Goal: Task Accomplishment & Management: Use online tool/utility

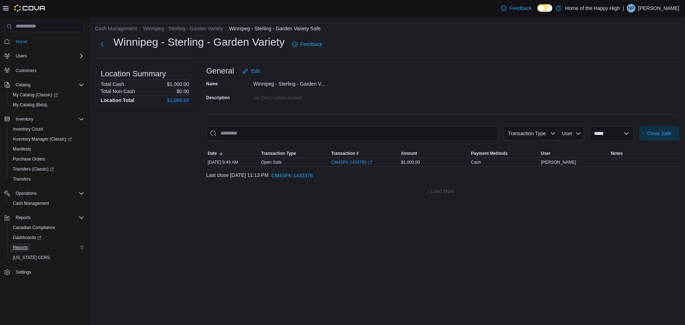
click at [13, 249] on span "Reports" at bounding box center [20, 248] width 15 height 6
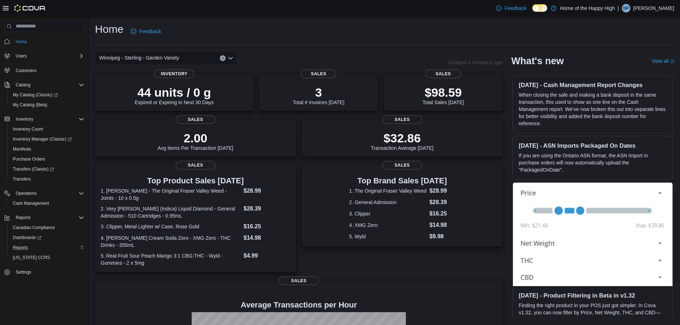
click at [31, 250] on div "Reports" at bounding box center [47, 247] width 74 height 9
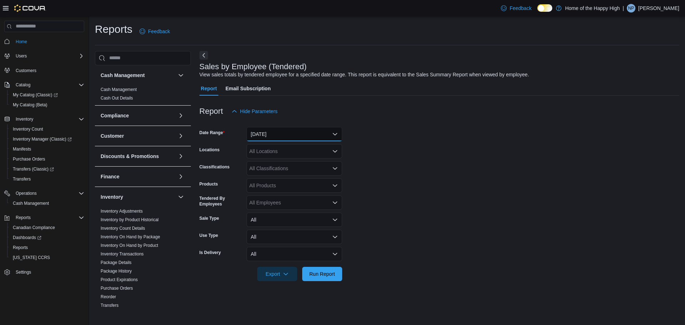
click at [301, 129] on button "[DATE]" at bounding box center [295, 134] width 96 height 14
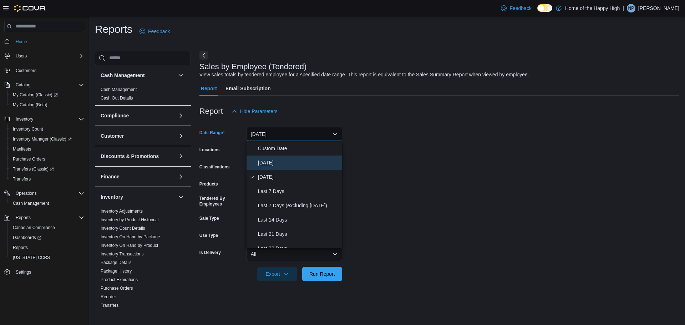
click at [303, 164] on span "[DATE]" at bounding box center [298, 163] width 81 height 9
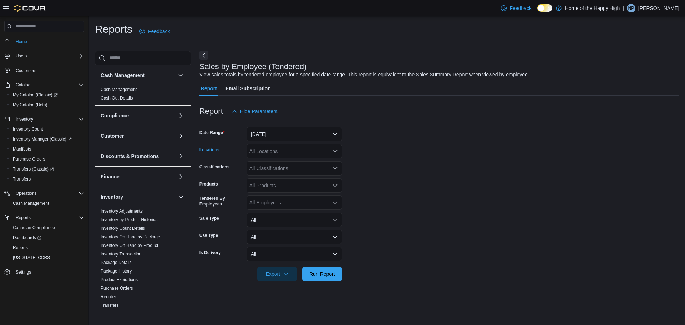
click at [305, 155] on div "All Locations" at bounding box center [295, 151] width 96 height 14
type input "****"
click at [300, 163] on span "Winnipeg - Sterling - Garden Variety" at bounding box center [309, 163] width 80 height 7
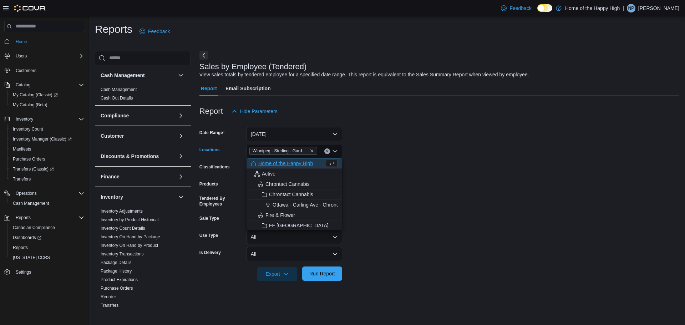
click at [325, 272] on span "Run Report" at bounding box center [323, 273] width 26 height 7
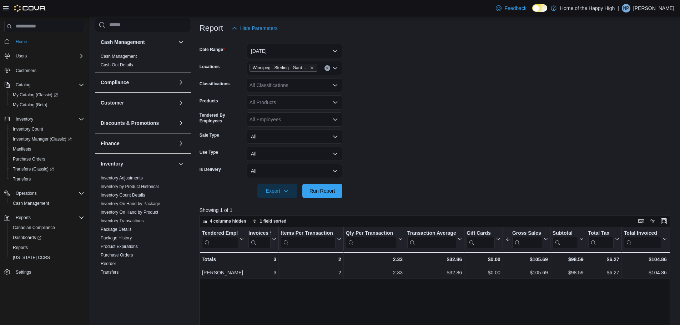
scroll to position [71, 0]
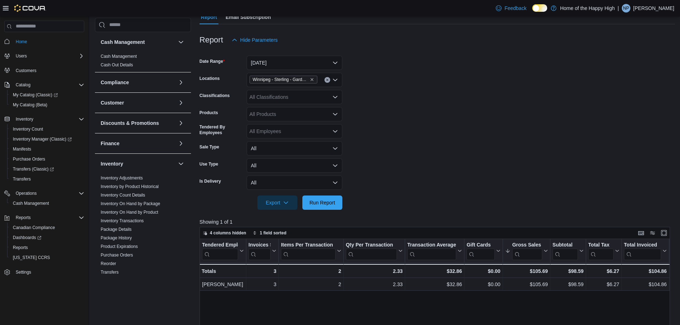
click at [323, 80] on div "Winnipeg - Sterling - Garden Variety" at bounding box center [295, 80] width 96 height 14
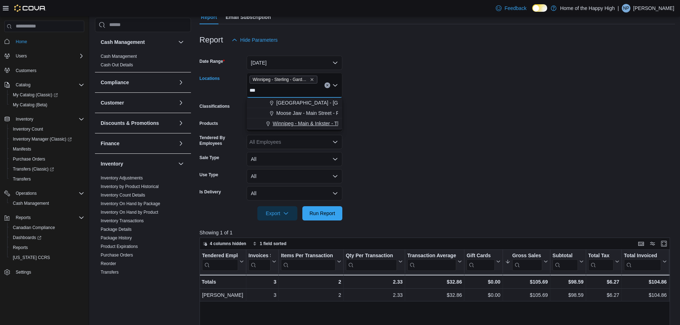
type input "***"
click at [316, 126] on span "Winnipeg - Main & Inkster - The Joint" at bounding box center [314, 123] width 82 height 7
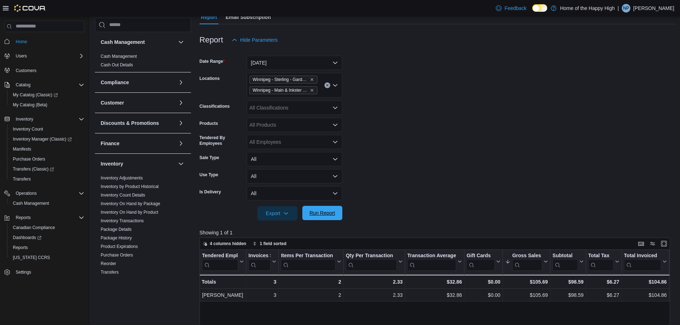
click at [325, 212] on span "Run Report" at bounding box center [323, 213] width 26 height 7
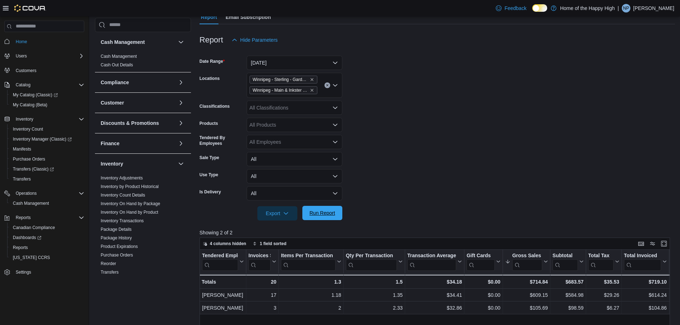
click at [325, 212] on span "Run Report" at bounding box center [323, 213] width 26 height 7
click at [327, 216] on span "Run Report" at bounding box center [323, 213] width 26 height 7
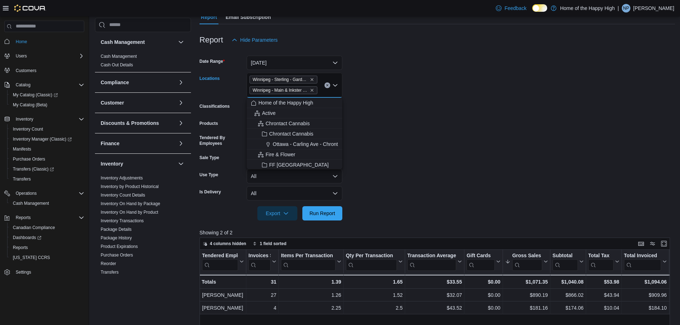
click at [321, 86] on input "Locations" at bounding box center [320, 90] width 1 height 9
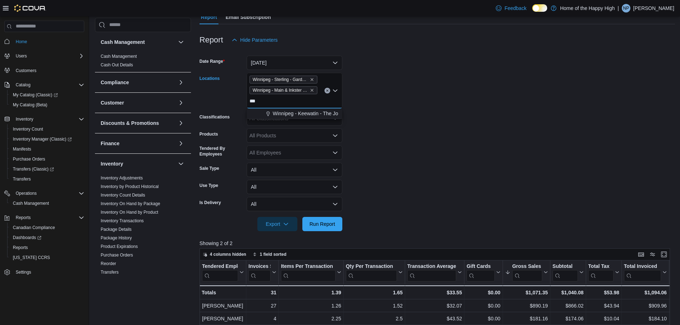
type input "***"
click at [320, 107] on div "[GEOGRAPHIC_DATA] - [GEOGRAPHIC_DATA] - Garden Variety [GEOGRAPHIC_DATA] - Main…" at bounding box center [295, 91] width 96 height 36
click at [320, 117] on span "Winnipeg - Keewatin - The Joint" at bounding box center [308, 113] width 71 height 7
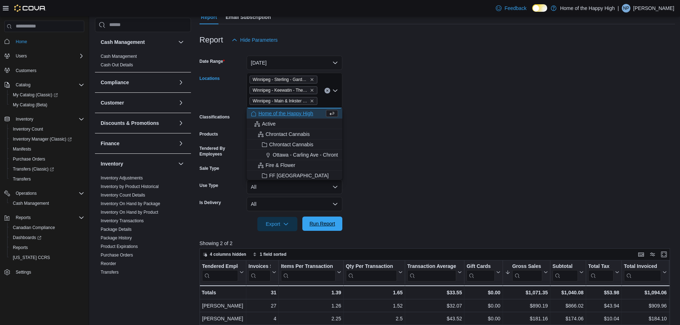
click at [336, 218] on span "Run Report" at bounding box center [322, 224] width 31 height 14
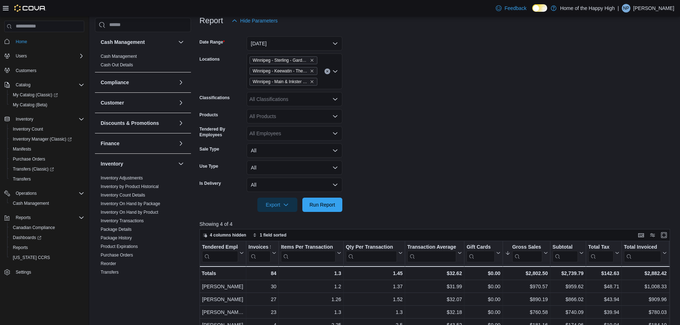
scroll to position [107, 0]
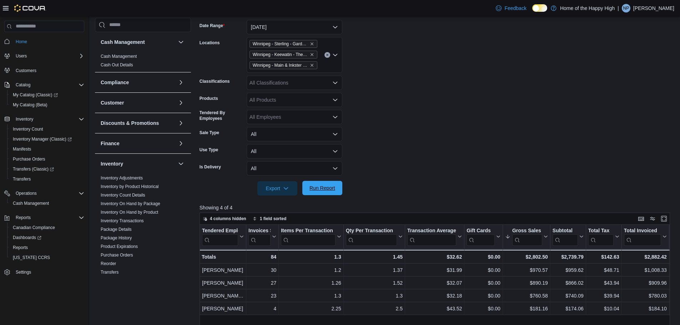
click at [329, 183] on span "Run Report" at bounding box center [322, 188] width 31 height 14
click at [331, 183] on span "Run Report" at bounding box center [322, 188] width 31 height 14
click at [311, 54] on icon "Remove Winnipeg - Keewatin - The Joint from selection in this group" at bounding box center [312, 54] width 4 height 4
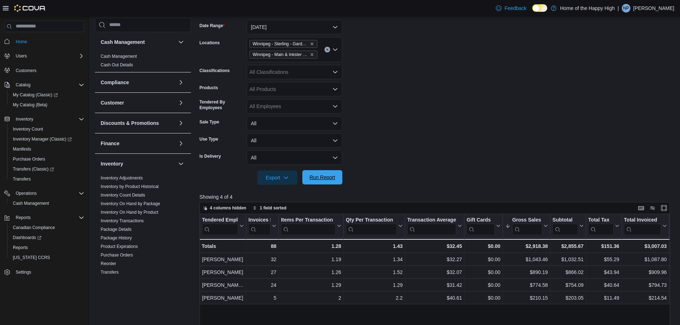
click at [326, 174] on span "Run Report" at bounding box center [323, 177] width 26 height 7
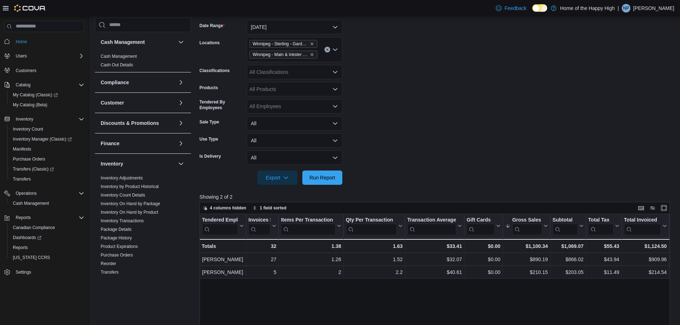
click at [311, 57] on span "Winnipeg - Main & Inkster - The Joint" at bounding box center [283, 54] width 61 height 7
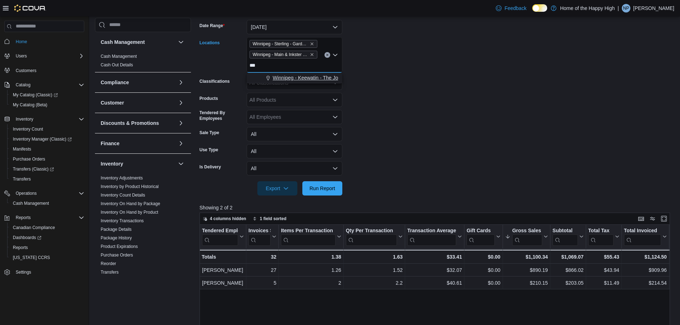
type input "***"
click at [323, 75] on span "Winnipeg - Keewatin - The Joint" at bounding box center [308, 77] width 71 height 7
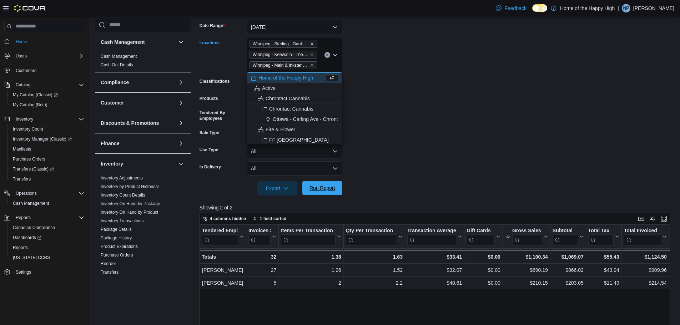
click at [327, 192] on span "Run Report" at bounding box center [322, 188] width 31 height 14
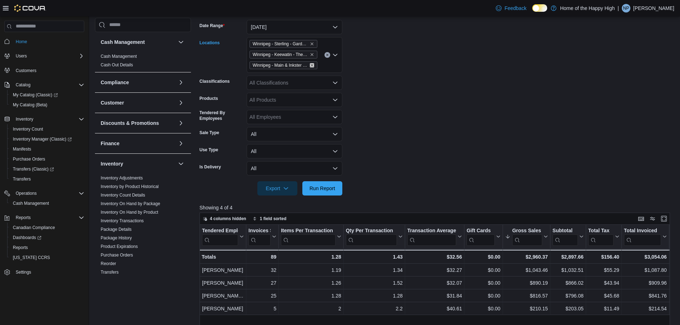
click at [311, 64] on icon "Remove Winnipeg - Main & Inkster - The Joint from selection in this group" at bounding box center [312, 65] width 4 height 4
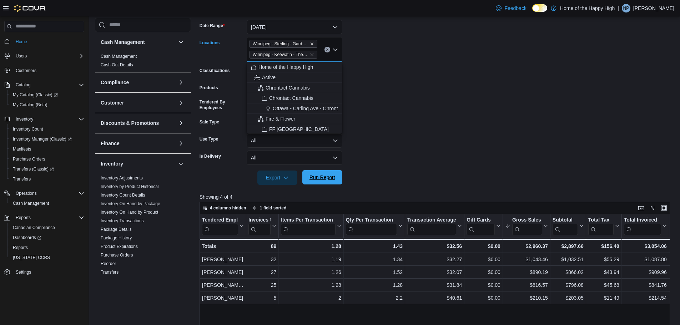
click at [321, 178] on span "Run Report" at bounding box center [323, 177] width 26 height 7
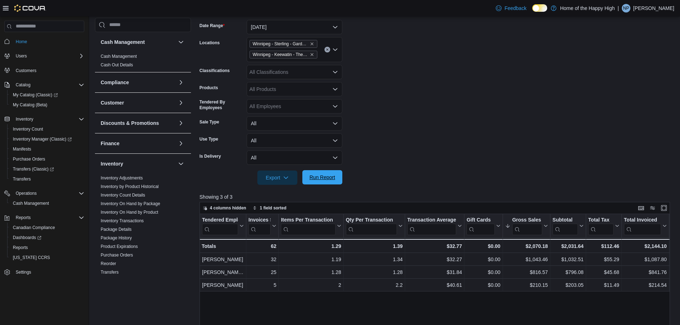
click at [326, 178] on span "Run Report" at bounding box center [323, 177] width 26 height 7
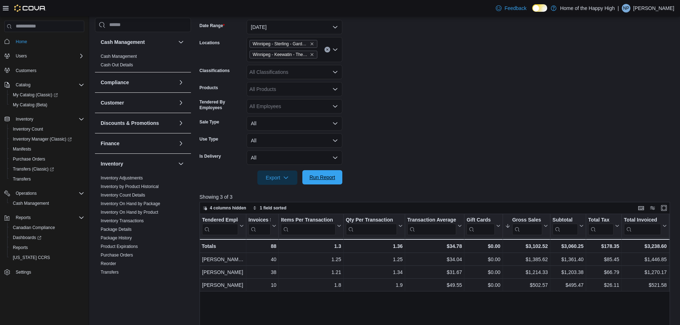
click at [326, 178] on span "Run Report" at bounding box center [323, 177] width 26 height 7
click at [325, 56] on div "[GEOGRAPHIC_DATA] - [GEOGRAPHIC_DATA] - Garden Variety [GEOGRAPHIC_DATA] - [GEO…" at bounding box center [295, 49] width 96 height 25
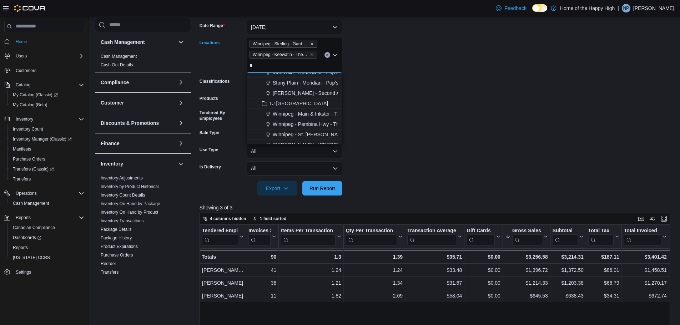
scroll to position [535, 0]
type input "*"
click at [310, 102] on span "Winnipeg - Main & Inkster - The Joint" at bounding box center [314, 101] width 82 height 7
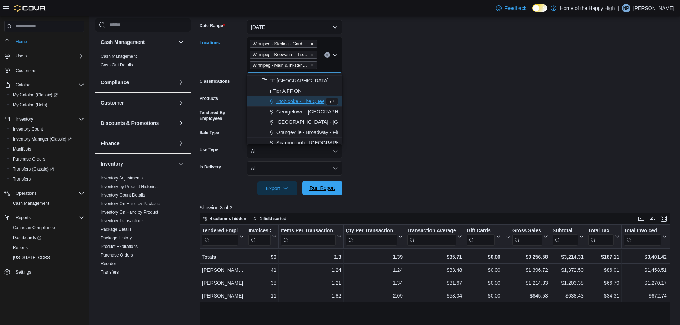
click at [329, 186] on span "Run Report" at bounding box center [323, 188] width 26 height 7
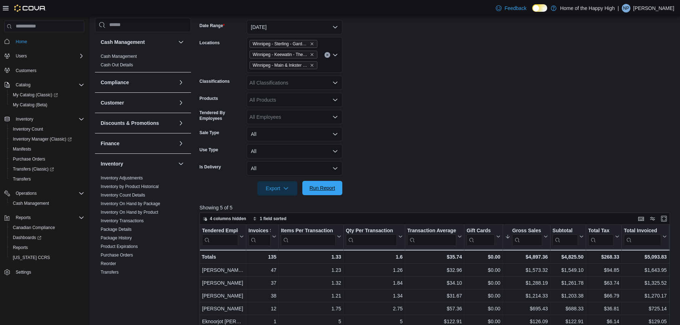
scroll to position [143, 0]
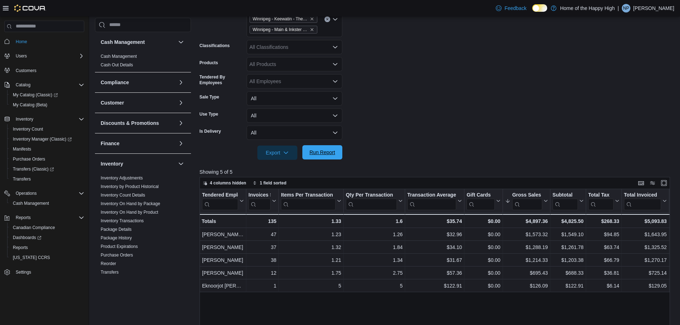
click at [332, 149] on span "Run Report" at bounding box center [322, 152] width 31 height 14
click at [311, 29] on icon "Remove Winnipeg - Main & Inkster - The Joint from selection in this group" at bounding box center [312, 29] width 3 height 3
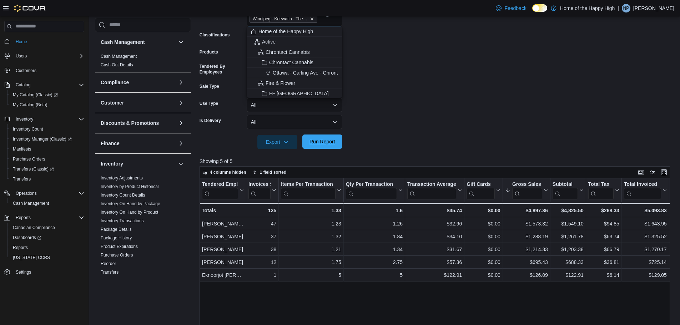
click at [326, 139] on span "Run Report" at bounding box center [323, 141] width 26 height 7
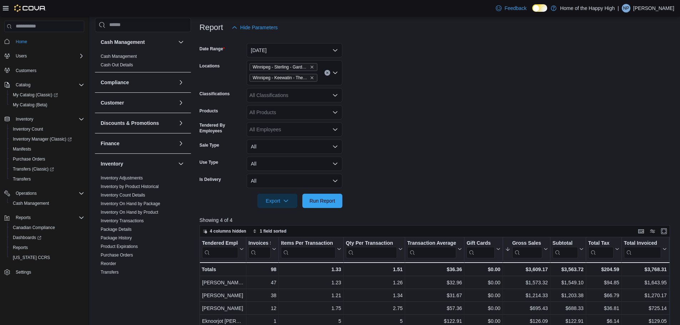
scroll to position [71, 0]
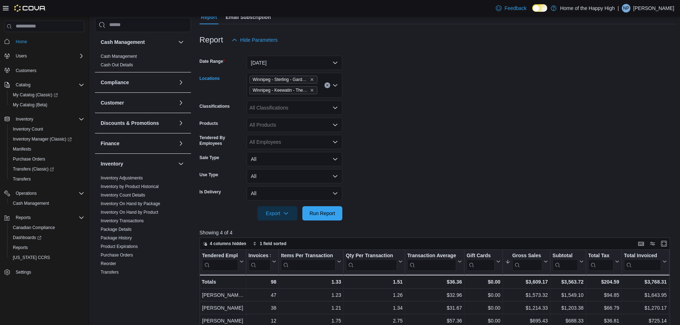
click at [322, 89] on div "[GEOGRAPHIC_DATA] - [GEOGRAPHIC_DATA] - Garden Variety [GEOGRAPHIC_DATA] - [GEO…" at bounding box center [295, 85] width 96 height 25
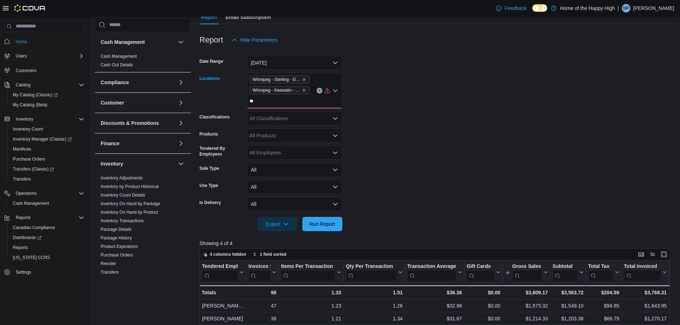
type input "**"
click at [282, 100] on div "[GEOGRAPHIC_DATA] - [GEOGRAPHIC_DATA] - Garden Variety [GEOGRAPHIC_DATA] - [GEO…" at bounding box center [295, 91] width 96 height 36
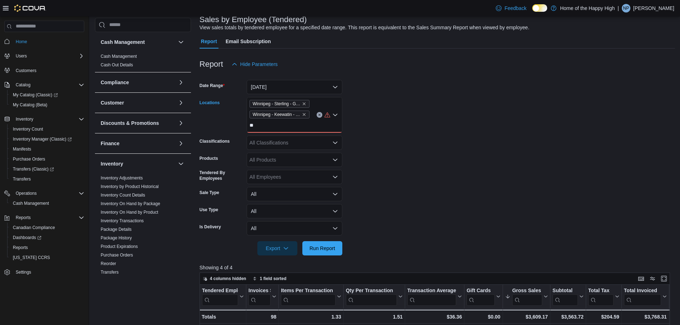
scroll to position [36, 0]
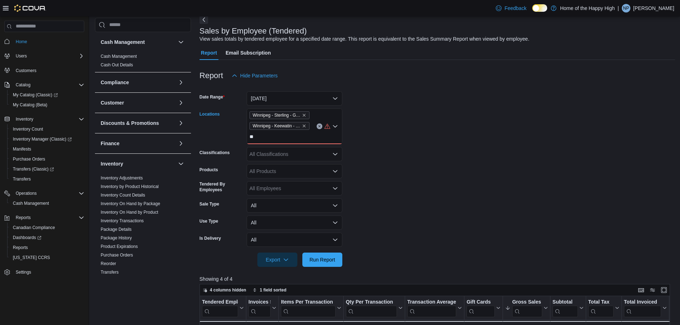
click at [295, 135] on div "[GEOGRAPHIC_DATA] - [GEOGRAPHIC_DATA] - Garden Variety [GEOGRAPHIC_DATA] - [GEO…" at bounding box center [295, 127] width 96 height 36
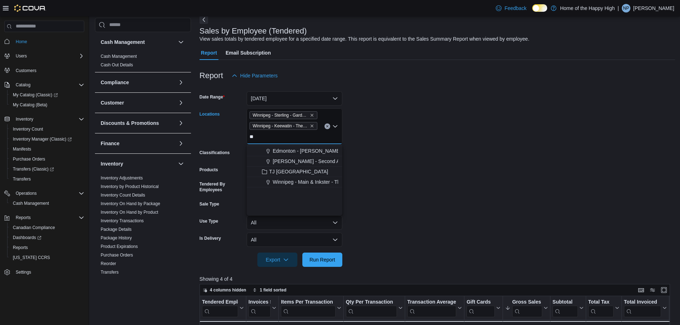
scroll to position [71, 0]
click at [311, 179] on span "Winnipeg - Main & Inkster - The Joint" at bounding box center [314, 181] width 82 height 7
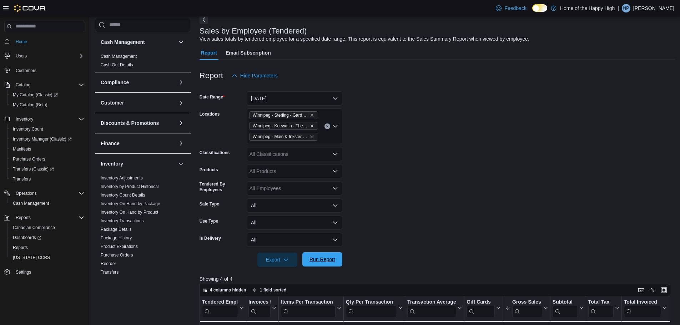
click at [322, 257] on span "Run Report" at bounding box center [323, 259] width 26 height 7
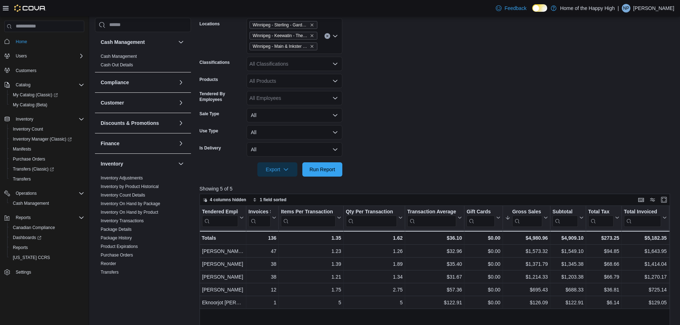
scroll to position [143, 0]
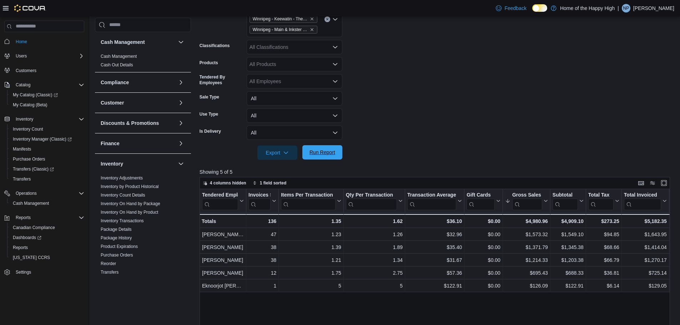
click at [323, 146] on span "Run Report" at bounding box center [322, 152] width 31 height 14
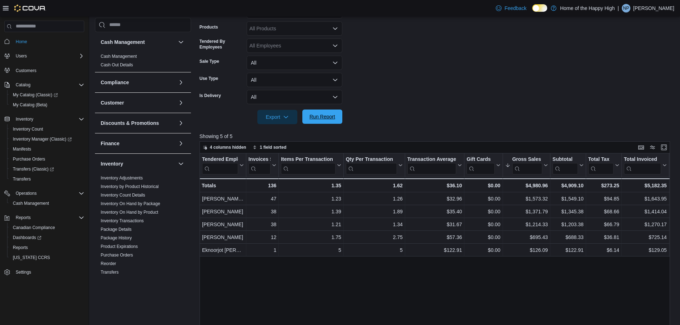
click at [313, 111] on span "Run Report" at bounding box center [322, 117] width 31 height 14
click at [323, 118] on span "Run Report" at bounding box center [323, 116] width 26 height 7
click at [328, 115] on span "Run Report" at bounding box center [323, 116] width 26 height 7
click at [314, 112] on span "Run Report" at bounding box center [322, 117] width 31 height 14
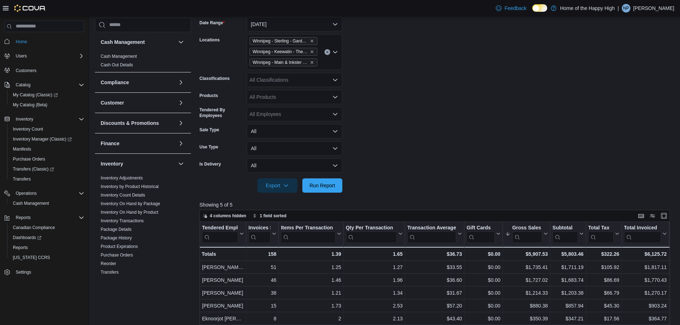
scroll to position [107, 0]
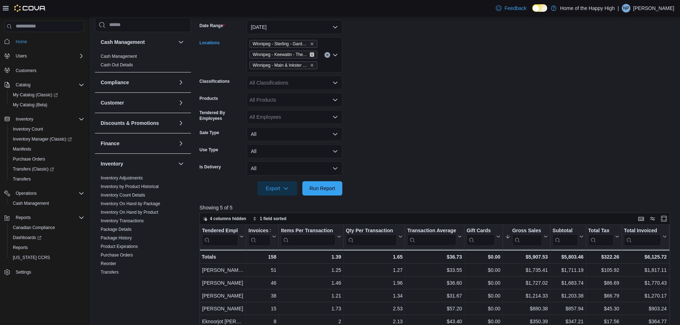
click at [314, 54] on icon "Remove Winnipeg - Keewatin - The Joint from selection in this group" at bounding box center [312, 54] width 4 height 4
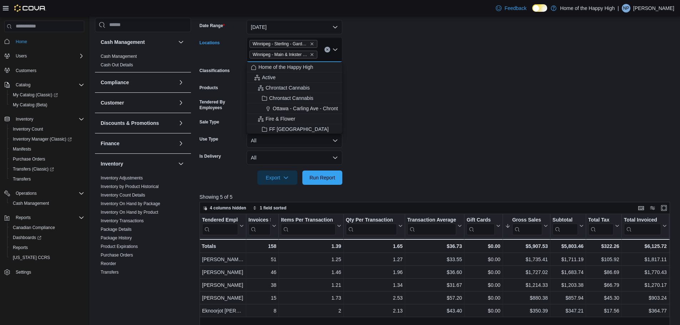
click at [315, 58] on span "Winnipeg - Main & Inkster - The Joint" at bounding box center [284, 55] width 68 height 8
click at [313, 54] on icon "Remove Winnipeg - Main & Inkster - The Joint from selection in this group" at bounding box center [312, 54] width 4 height 4
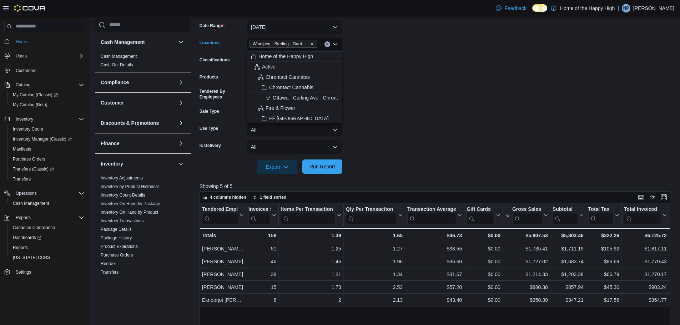
click at [336, 166] on span "Run Report" at bounding box center [322, 167] width 31 height 14
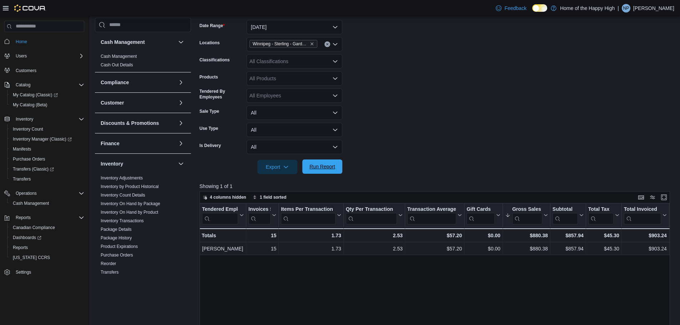
click at [331, 163] on span "Run Report" at bounding box center [322, 167] width 31 height 14
click at [319, 171] on span "Run Report" at bounding box center [322, 167] width 31 height 14
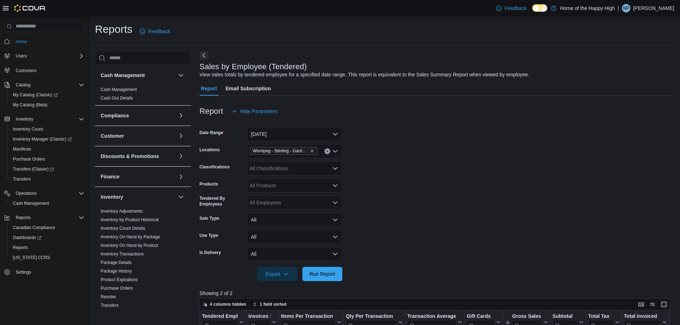
click at [495, 164] on form "Date Range [DATE] Locations [GEOGRAPHIC_DATA] - [GEOGRAPHIC_DATA] - Garden Vari…" at bounding box center [438, 200] width 476 height 163
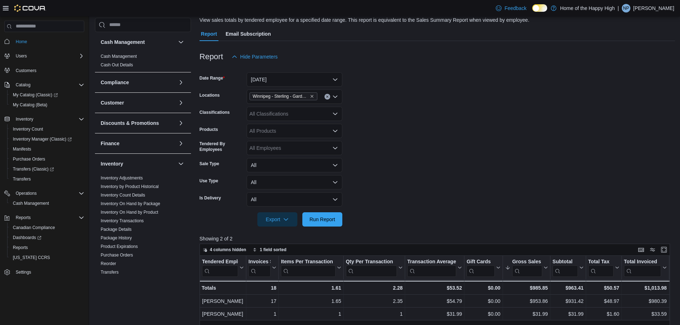
scroll to position [214, 0]
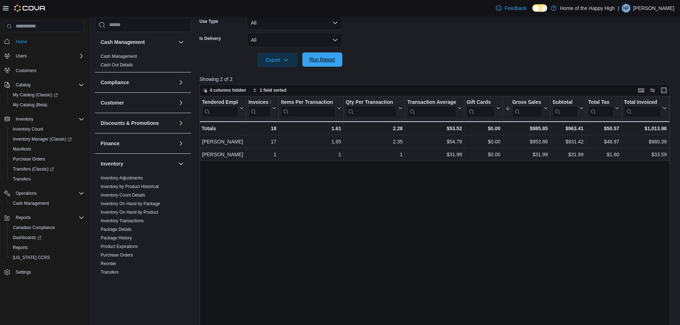
click at [336, 57] on span "Run Report" at bounding box center [322, 59] width 31 height 14
click at [331, 62] on span "Run Report" at bounding box center [323, 59] width 26 height 7
click at [315, 60] on span "Run Report" at bounding box center [323, 59] width 26 height 7
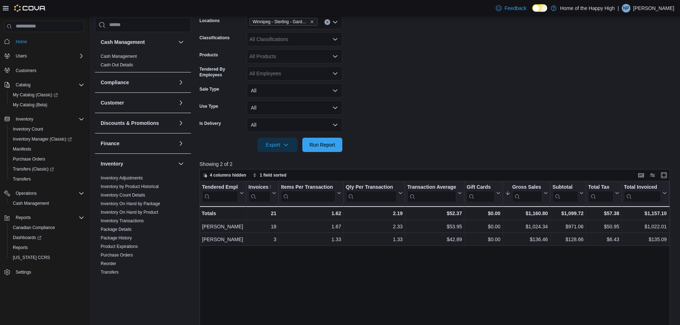
scroll to position [107, 0]
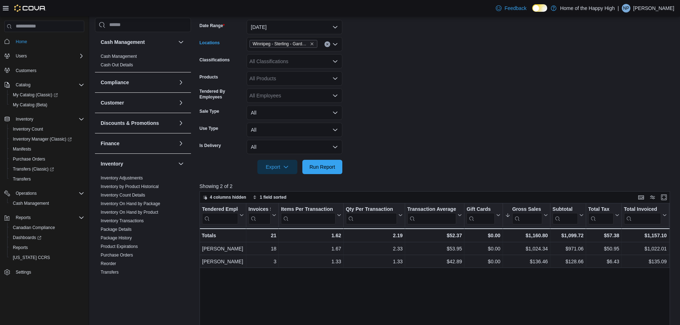
click at [322, 47] on div "Winnipeg - Sterling - Garden Variety" at bounding box center [295, 44] width 96 height 14
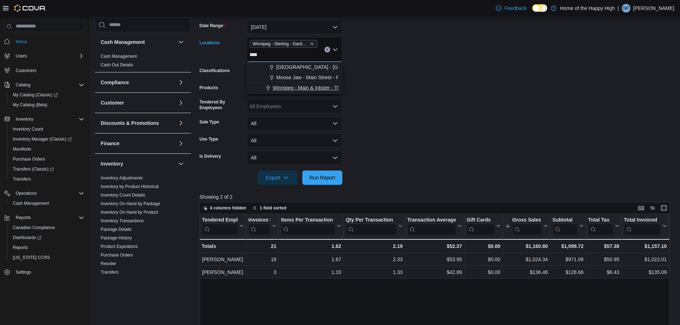
type input "****"
click at [310, 84] on button "Winnipeg - Main & Inkster - The Joint" at bounding box center [295, 88] width 96 height 10
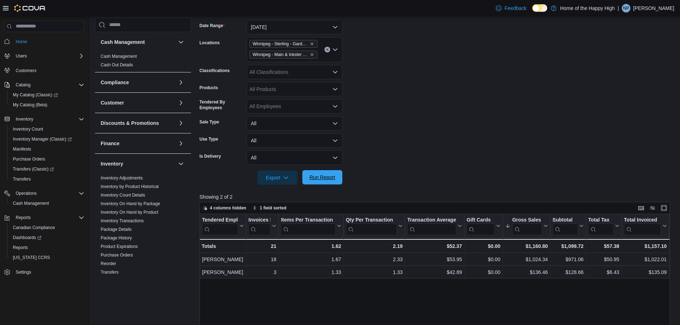
click at [328, 172] on span "Run Report" at bounding box center [322, 177] width 31 height 14
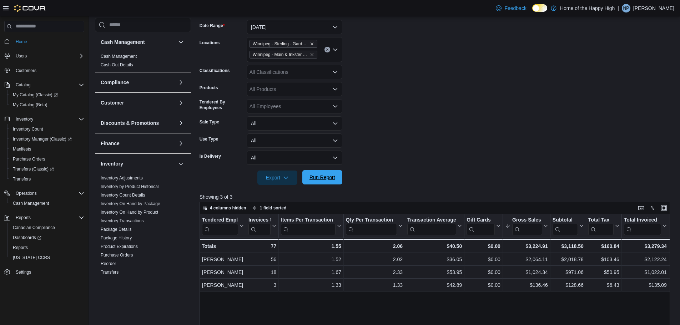
click at [322, 174] on span "Run Report" at bounding box center [323, 177] width 26 height 7
click at [312, 55] on icon "Remove Winnipeg - Main & Inkster - The Joint from selection in this group" at bounding box center [312, 54] width 4 height 4
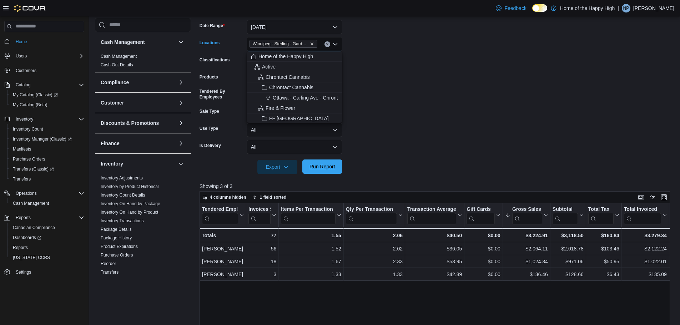
click at [325, 163] on span "Run Report" at bounding box center [322, 167] width 31 height 14
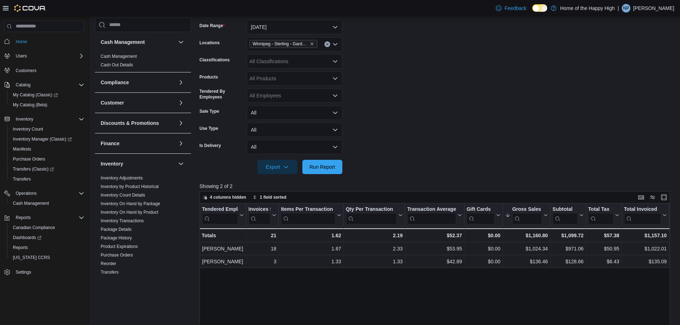
click at [320, 48] on input "Locations" at bounding box center [320, 44] width 1 height 9
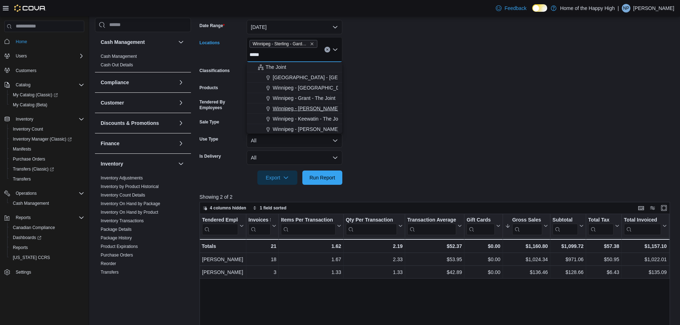
scroll to position [36, 0]
type input "*****"
click at [306, 113] on span "Winnipeg - Main & Inkster - The Joint" at bounding box center [314, 114] width 82 height 7
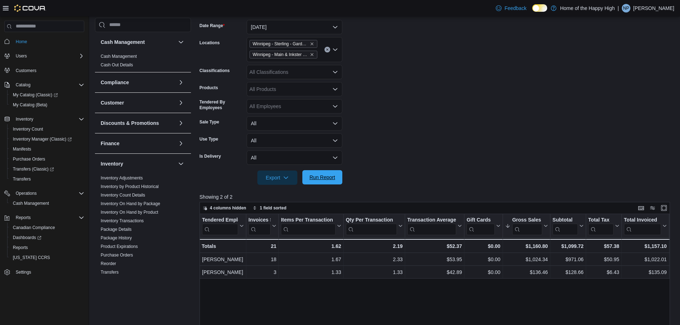
click at [319, 171] on span "Run Report" at bounding box center [322, 177] width 31 height 14
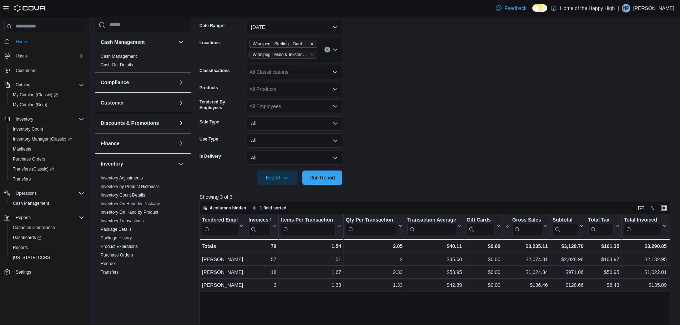
click at [311, 57] on span "Winnipeg - Main & Inkster - The Joint" at bounding box center [283, 54] width 61 height 7
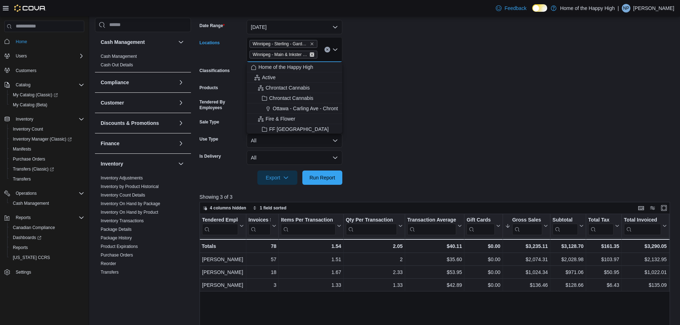
click at [311, 54] on icon "Remove Winnipeg - Main & Inkster - The Joint from selection in this group" at bounding box center [312, 54] width 3 height 3
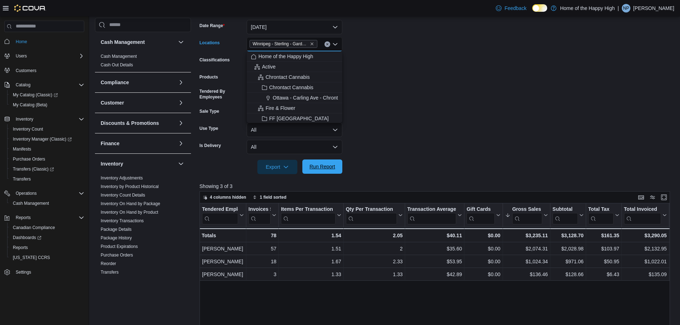
click at [331, 161] on span "Run Report" at bounding box center [322, 167] width 31 height 14
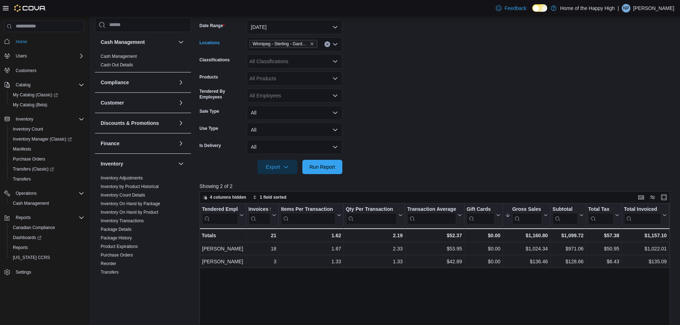
click at [320, 46] on div "Winnipeg - Sterling - Garden Variety" at bounding box center [295, 44] width 96 height 14
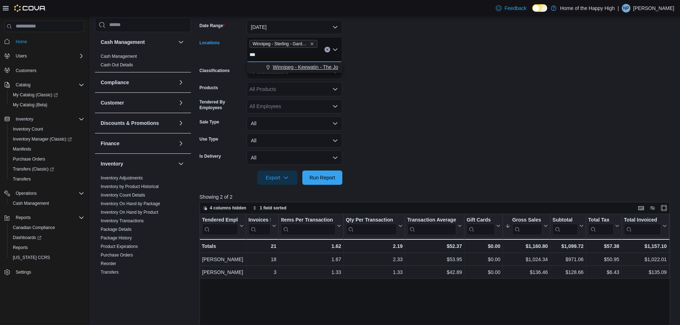
type input "***"
click at [314, 65] on span "Winnipeg - Keewatin - The Joint" at bounding box center [308, 67] width 71 height 7
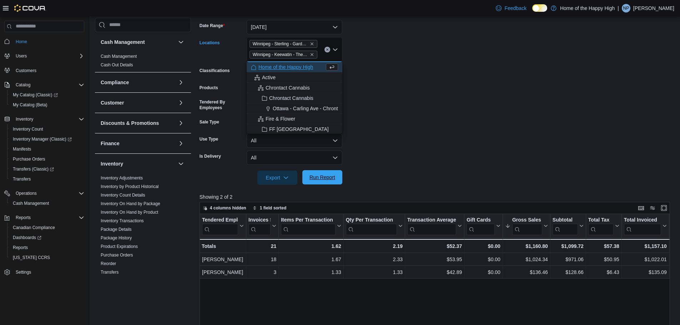
click at [326, 174] on span "Run Report" at bounding box center [323, 177] width 26 height 7
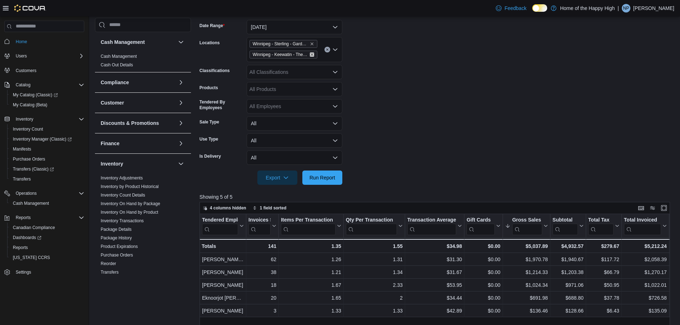
click at [313, 53] on icon "Remove Winnipeg - Keewatin - The Joint from selection in this group" at bounding box center [312, 54] width 4 height 4
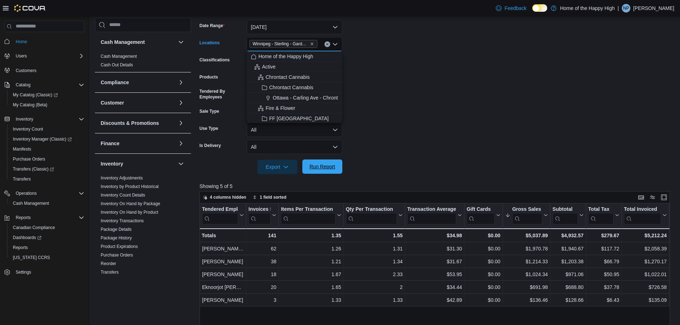
click at [318, 166] on span "Run Report" at bounding box center [323, 166] width 26 height 7
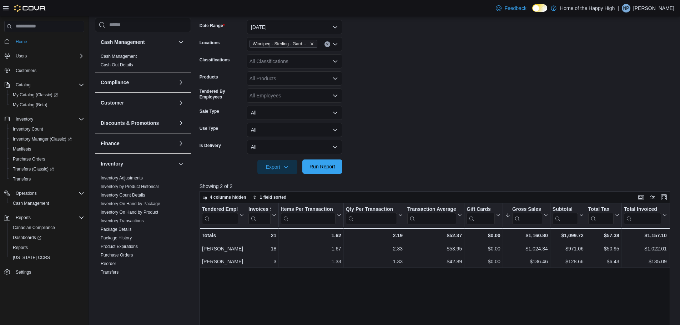
click at [325, 168] on span "Run Report" at bounding box center [323, 166] width 26 height 7
